Goal: Information Seeking & Learning: Learn about a topic

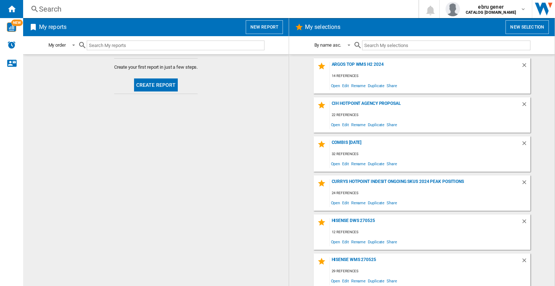
click at [82, 13] on div "Search" at bounding box center [219, 9] width 360 height 10
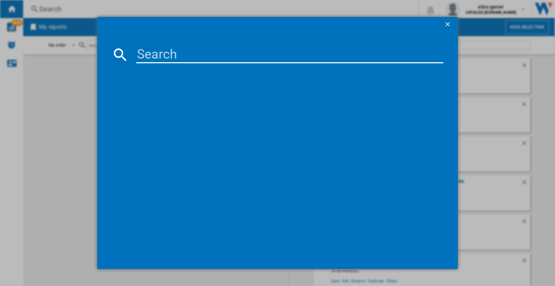
click at [146, 54] on input at bounding box center [289, 54] width 307 height 17
paste input "FFP4671W"
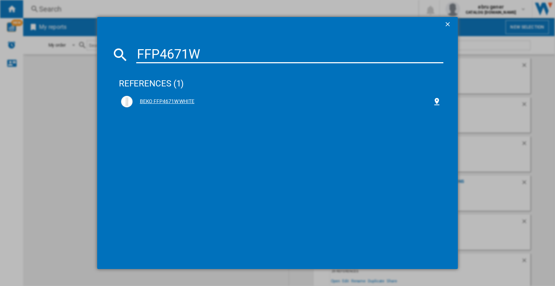
type input "FFP4671W"
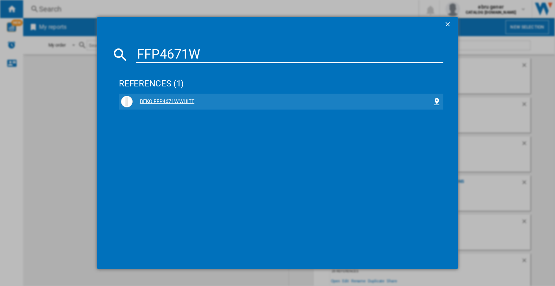
click at [184, 101] on div "BEKO FFP4671W WHITE" at bounding box center [283, 101] width 300 height 7
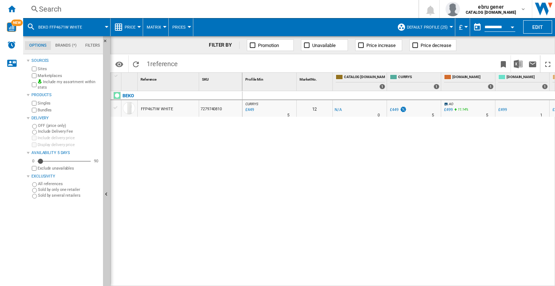
click at [131, 23] on button "Price" at bounding box center [132, 27] width 14 height 18
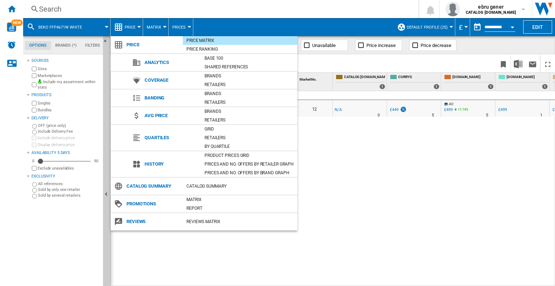
click at [233, 154] on div "Product prices grid" at bounding box center [249, 155] width 96 height 7
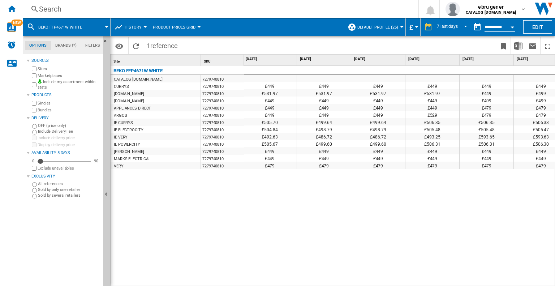
scroll to position [0, 122]
